Goal: Navigation & Orientation: Find specific page/section

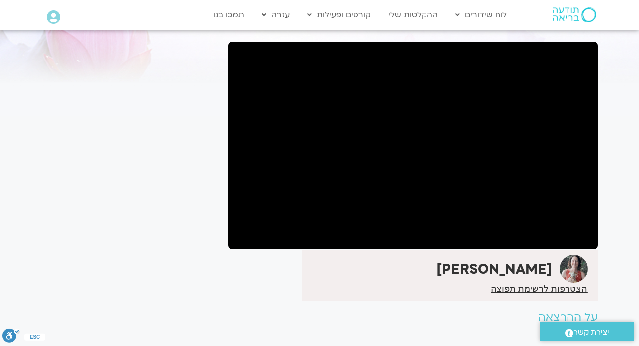
scroll to position [22, 0]
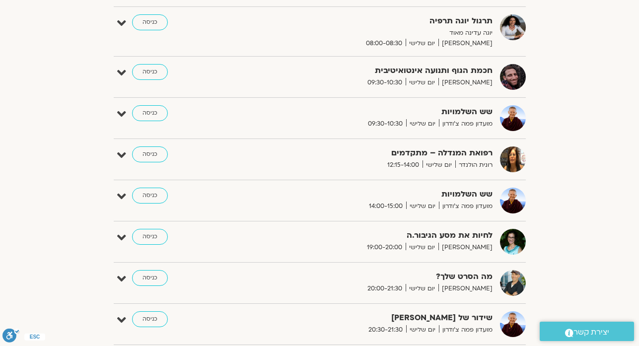
scroll to position [337, 0]
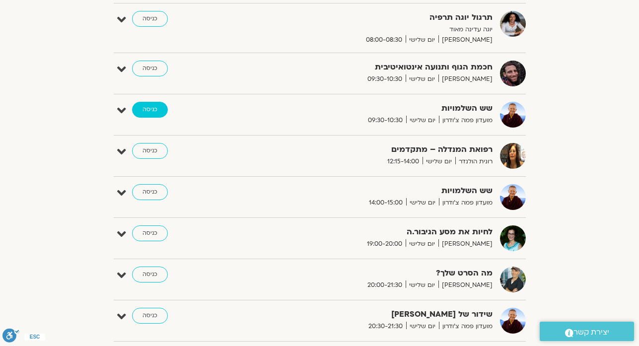
click at [141, 114] on link "כניסה" at bounding box center [150, 110] width 36 height 16
click at [140, 111] on link "כניסה" at bounding box center [150, 110] width 36 height 16
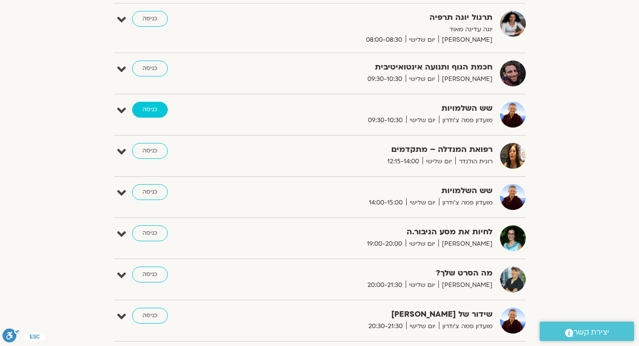
click at [141, 114] on link "כניסה" at bounding box center [150, 110] width 36 height 16
